Goal: Find specific page/section: Find specific page/section

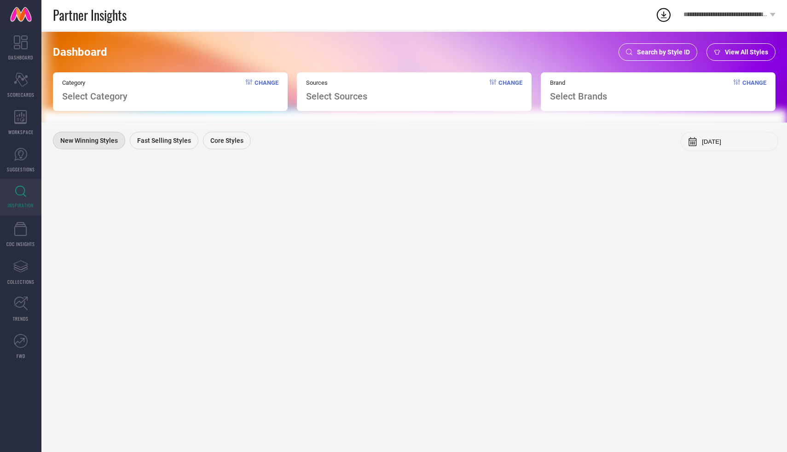
click at [671, 52] on span "Search by Style ID" at bounding box center [663, 51] width 53 height 7
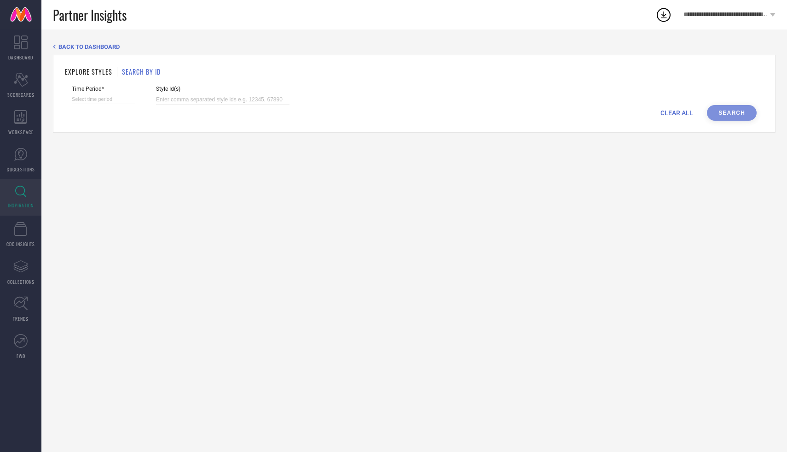
click at [158, 100] on input at bounding box center [223, 99] width 134 height 11
paste input "36500173"
type input "36500173"
click at [727, 107] on div "CLEAR ALL Search" at bounding box center [414, 113] width 685 height 16
click at [733, 115] on div "CLEAR ALL Search" at bounding box center [414, 113] width 685 height 16
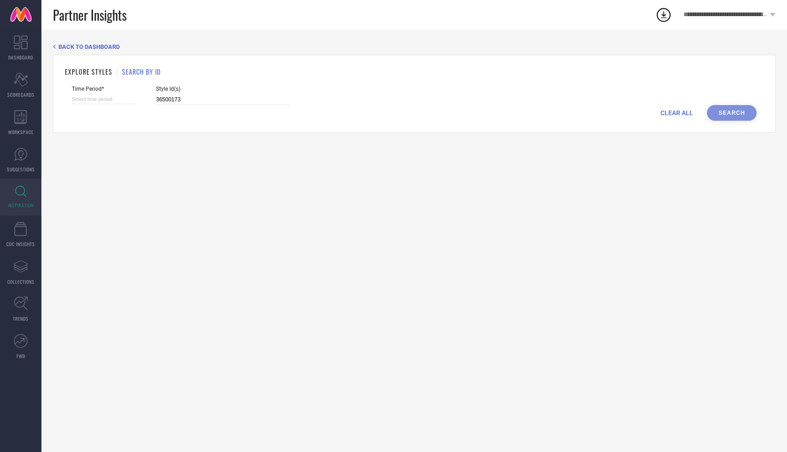
click at [725, 116] on div "CLEAR ALL Search" at bounding box center [414, 113] width 685 height 16
click at [732, 101] on div "Time Period* Style Id(s) 36500173" at bounding box center [414, 95] width 685 height 19
click at [732, 110] on div "CLEAR ALL Search" at bounding box center [414, 113] width 685 height 16
click at [99, 99] on input at bounding box center [104, 99] width 64 height 10
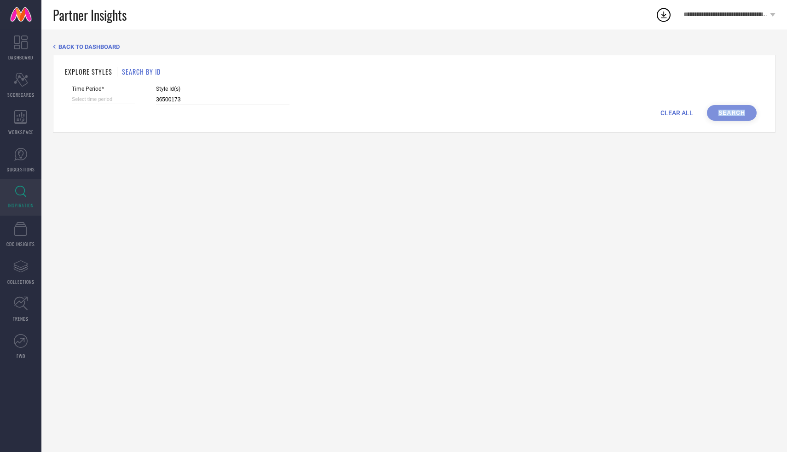
select select "8"
select select "2025"
select select "9"
select select "2025"
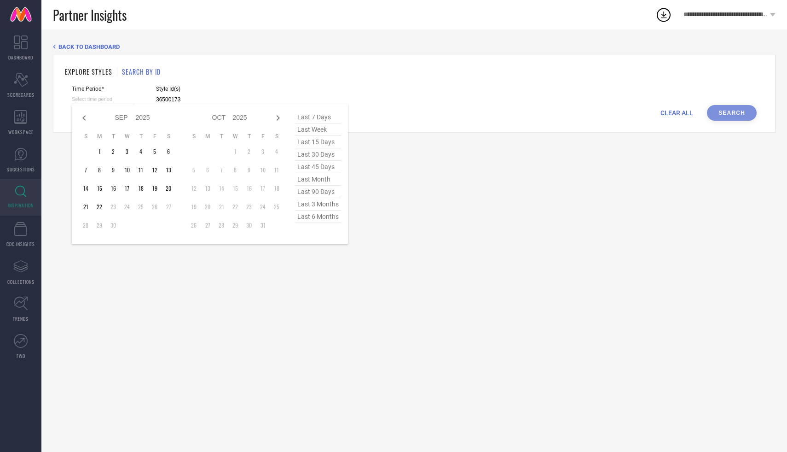
click at [321, 204] on span "last 3 months" at bounding box center [318, 204] width 46 height 12
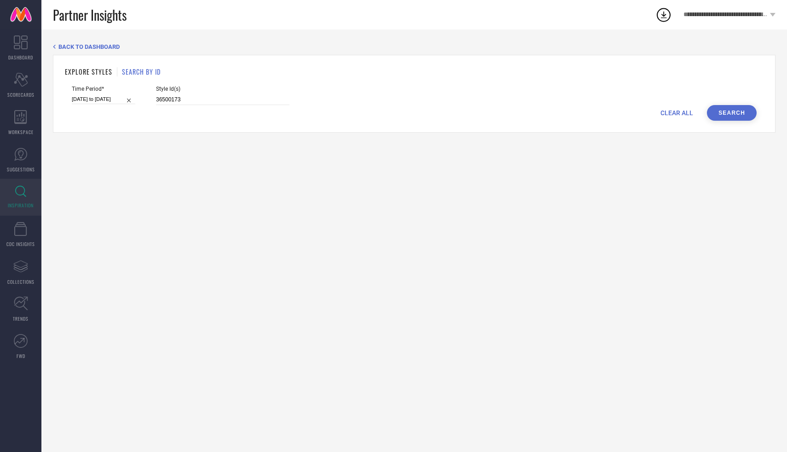
type input "01-06-2025 to 31-08-2025"
click at [717, 116] on button "Search" at bounding box center [732, 113] width 50 height 16
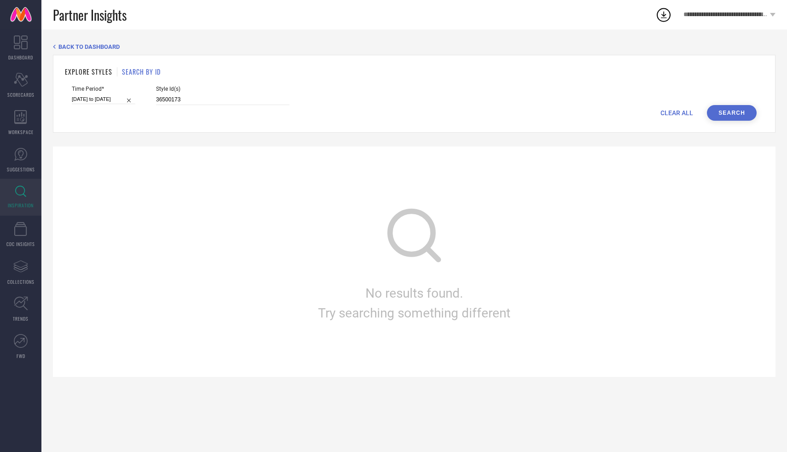
click at [105, 97] on input "01-06-2025 to 31-08-2025" at bounding box center [104, 99] width 64 height 10
select select "5"
select select "2025"
select select "6"
select select "2025"
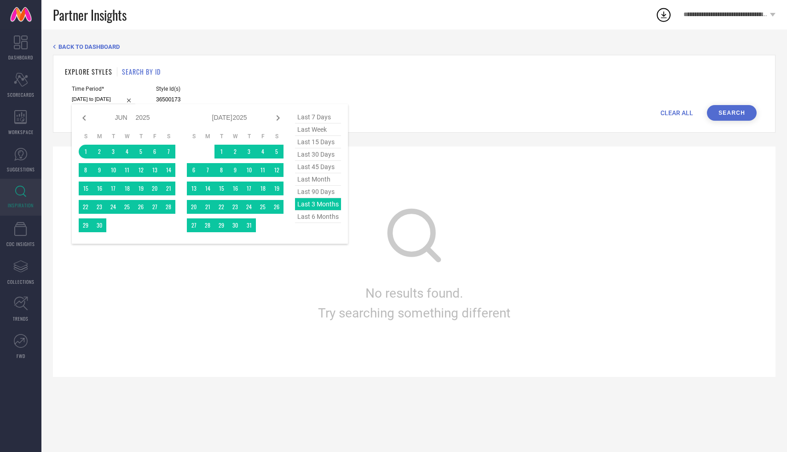
click at [312, 116] on span "last 7 days" at bounding box center [318, 117] width 46 height 12
type input "16-09-2025 to 22-09-2025"
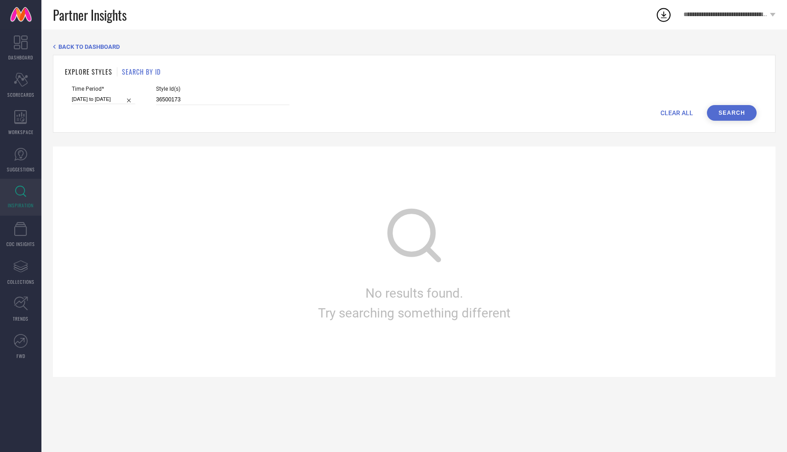
click at [746, 114] on button "Search" at bounding box center [732, 113] width 50 height 16
click at [103, 97] on input "16-09-2025 to 22-09-2025" at bounding box center [104, 99] width 64 height 10
select select "8"
select select "2025"
select select "9"
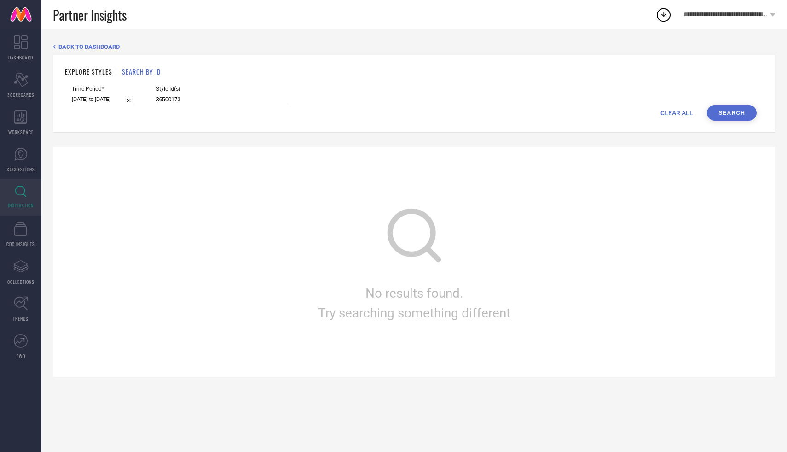
select select "2025"
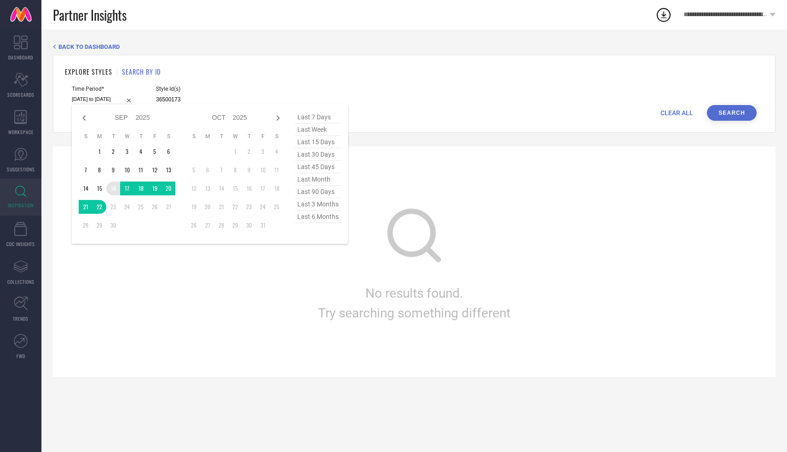
type input "After 16-09-2025"
click at [114, 185] on td "16" at bounding box center [113, 188] width 14 height 14
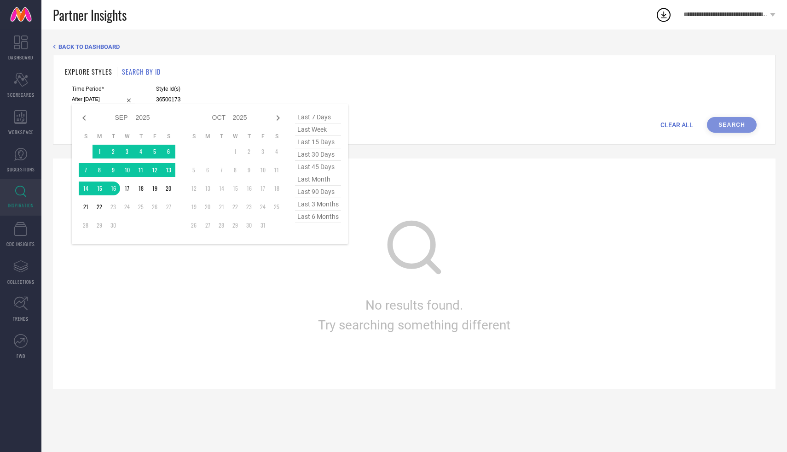
click at [551, 122] on div "CLEAR ALL Search" at bounding box center [414, 125] width 685 height 16
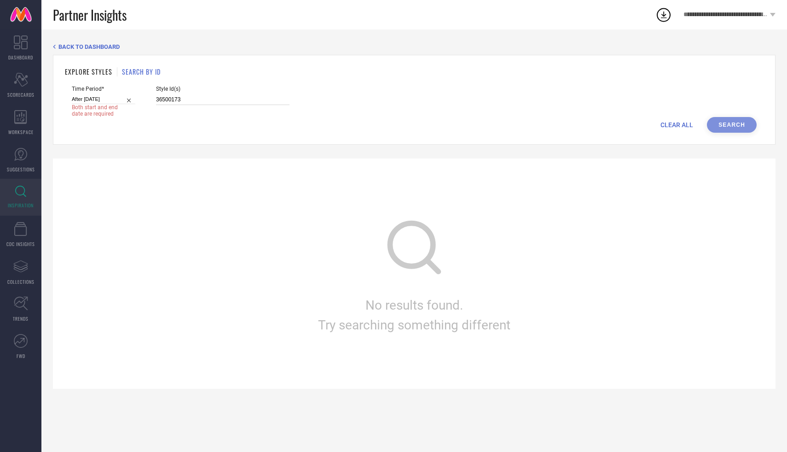
drag, startPoint x: 202, startPoint y: 98, endPoint x: 117, endPoint y: 96, distance: 84.7
click at [117, 96] on div "Time Period* After 16-09-2025 Both start and end date are required Style Id(s) …" at bounding box center [414, 101] width 685 height 31
paste input "4890349"
type input "34890349"
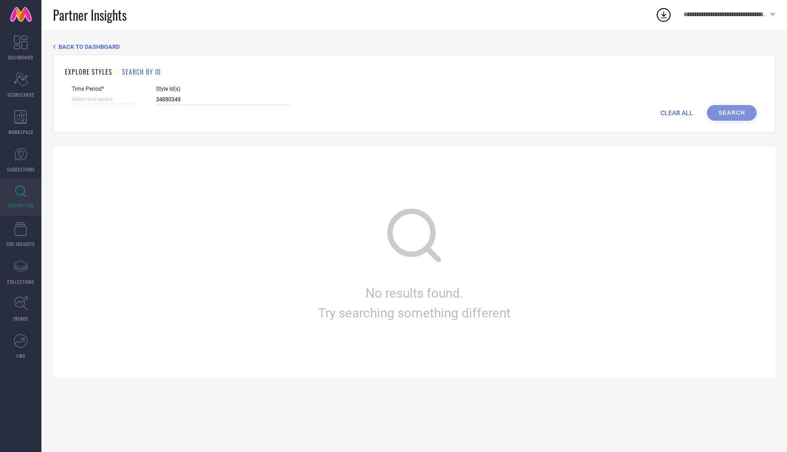
click at [108, 100] on input at bounding box center [104, 99] width 64 height 10
select select "8"
select select "2025"
select select "9"
select select "2025"
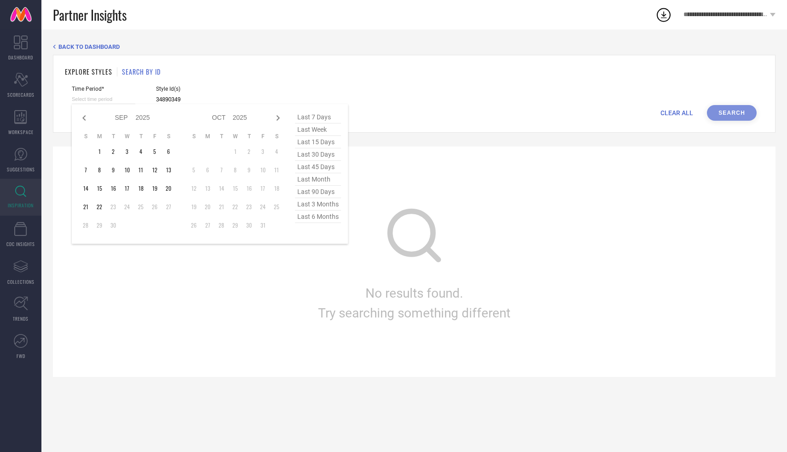
type input "34890349"
click at [317, 116] on span "last 7 days" at bounding box center [318, 117] width 46 height 12
type input "16-09-2025 to 22-09-2025"
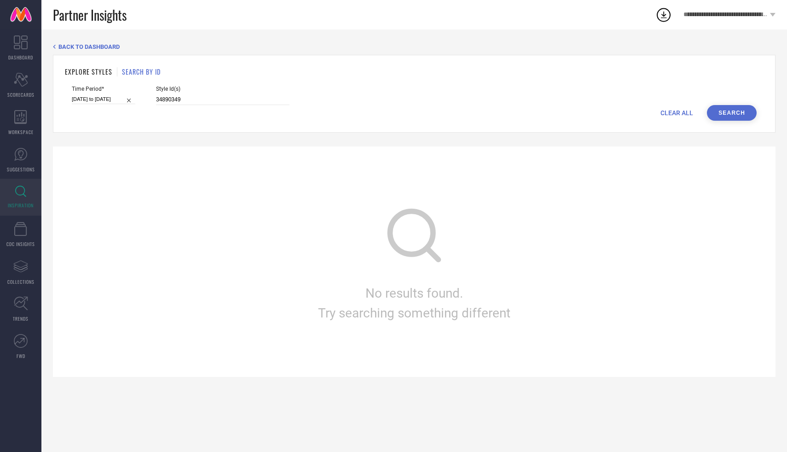
click at [747, 107] on button "Search" at bounding box center [732, 113] width 50 height 16
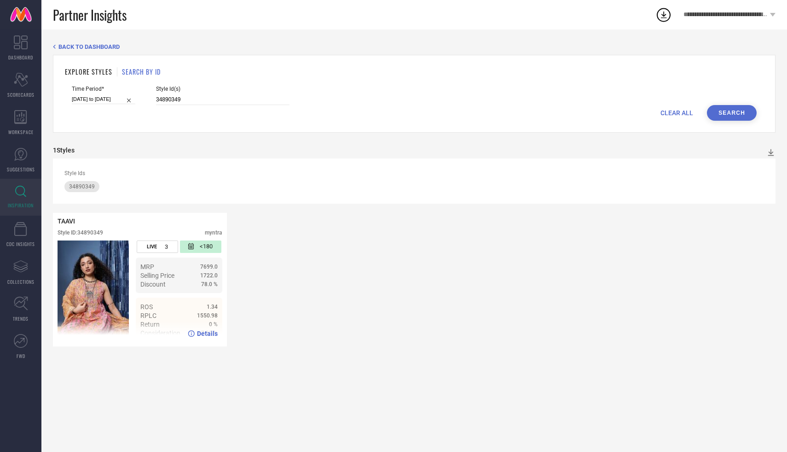
click at [93, 306] on img at bounding box center [93, 290] width 71 height 101
click at [98, 279] on img at bounding box center [93, 290] width 71 height 101
click at [204, 330] on span "Details" at bounding box center [207, 333] width 21 height 7
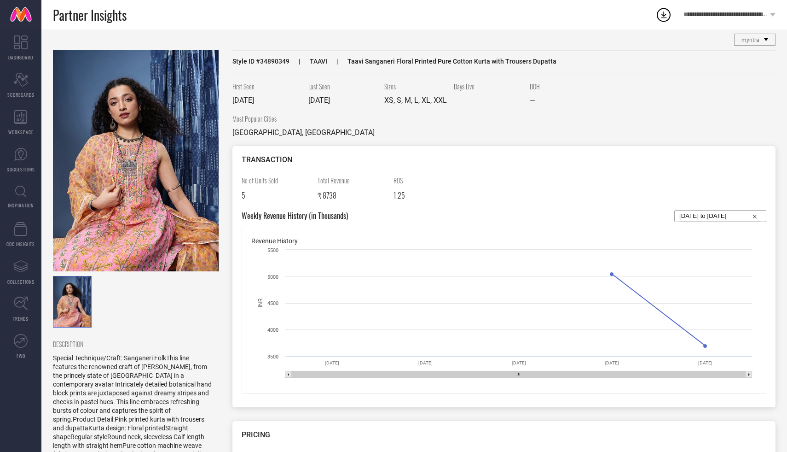
scroll to position [11, 0]
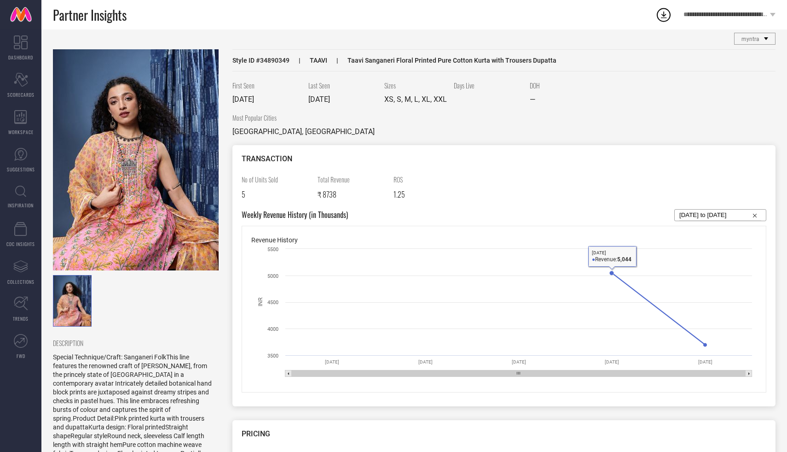
click at [562, 189] on div "No of Units Sold 5 Total Revenue ₹ 8738 ROS 1.25" at bounding box center [504, 191] width 525 height 35
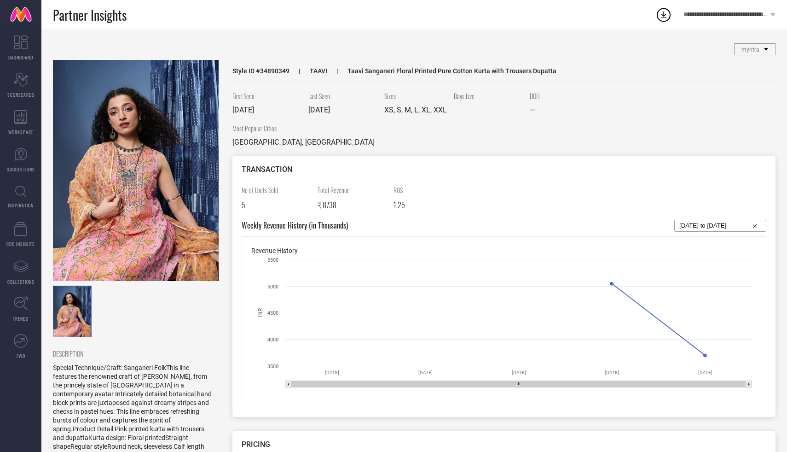
scroll to position [634, 0]
